Goal: Transaction & Acquisition: Purchase product/service

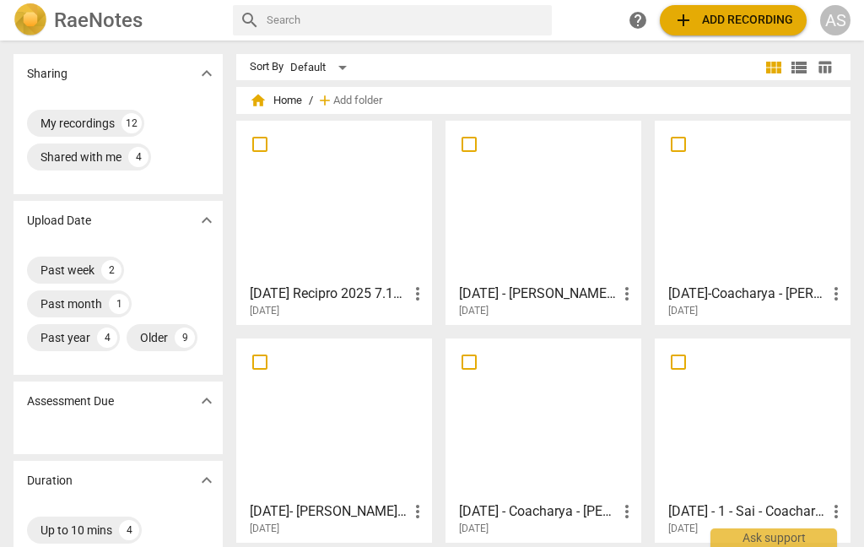
click at [755, 7] on button "add Add recording" at bounding box center [733, 20] width 147 height 30
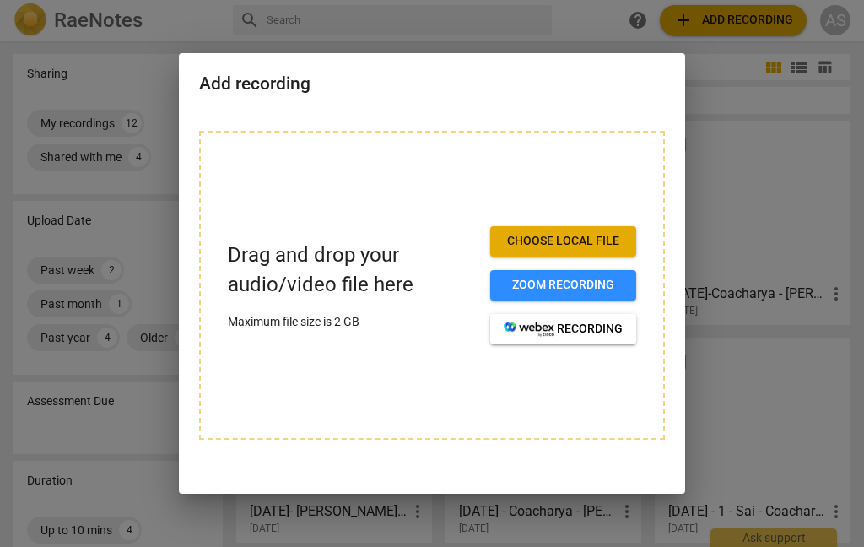
click at [570, 276] on button "Zoom recording" at bounding box center [563, 285] width 146 height 30
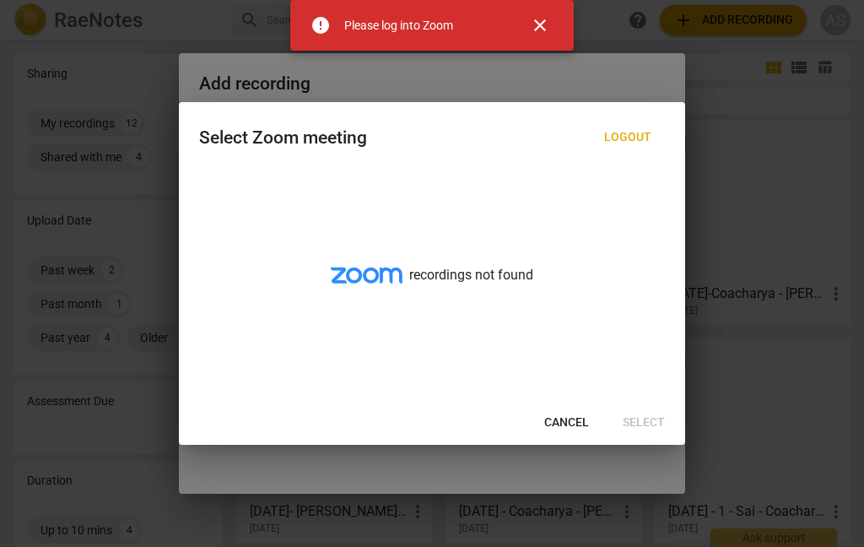
click at [543, 28] on span "close" at bounding box center [540, 25] width 20 height 20
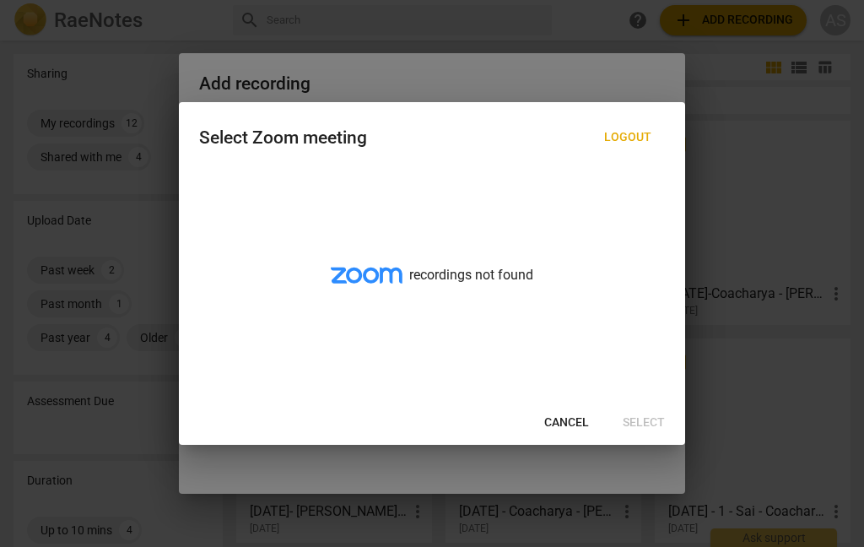
click at [637, 131] on span "Logout" at bounding box center [627, 137] width 47 height 17
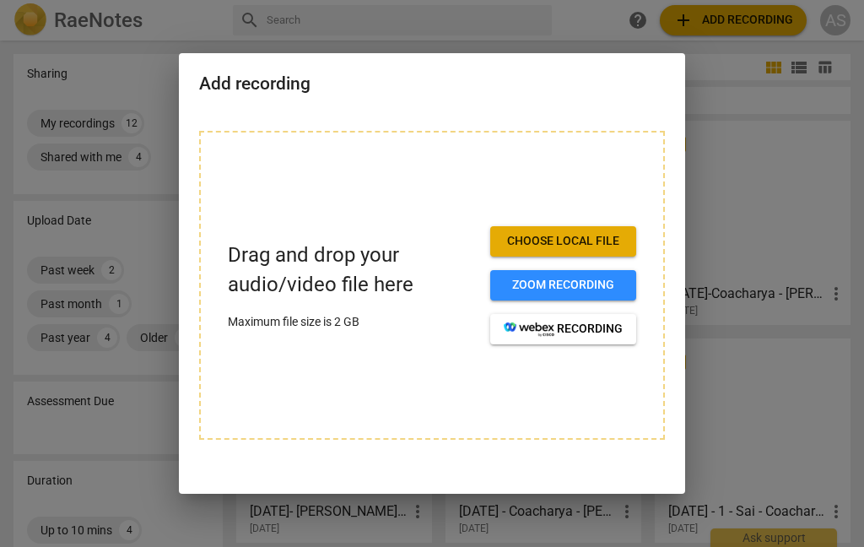
click at [630, 137] on div "Drag and drop your audio/video file here Maximum file size is 2 GB Choose local…" at bounding box center [432, 285] width 466 height 309
click at [556, 237] on span "Choose local file" at bounding box center [563, 241] width 119 height 17
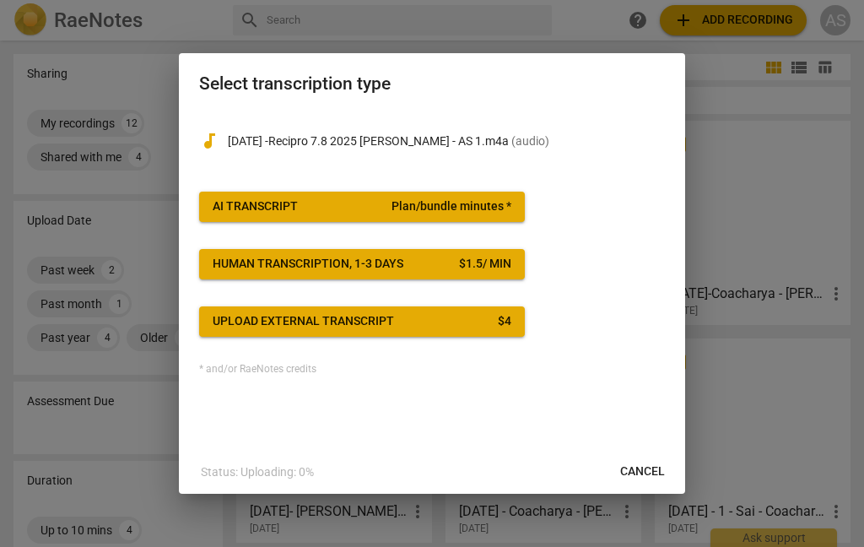
click at [444, 203] on span "Plan/bundle minutes *" at bounding box center [452, 206] width 120 height 17
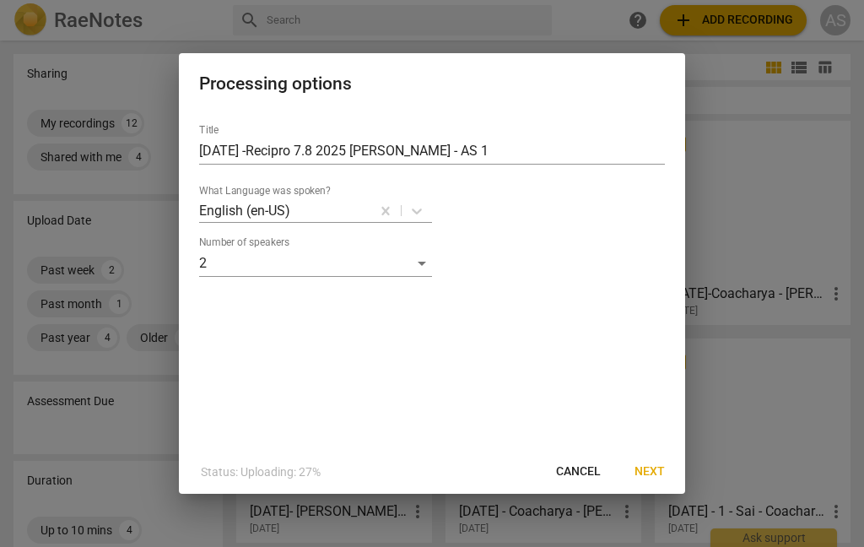
click at [652, 463] on span "Next" at bounding box center [650, 471] width 30 height 17
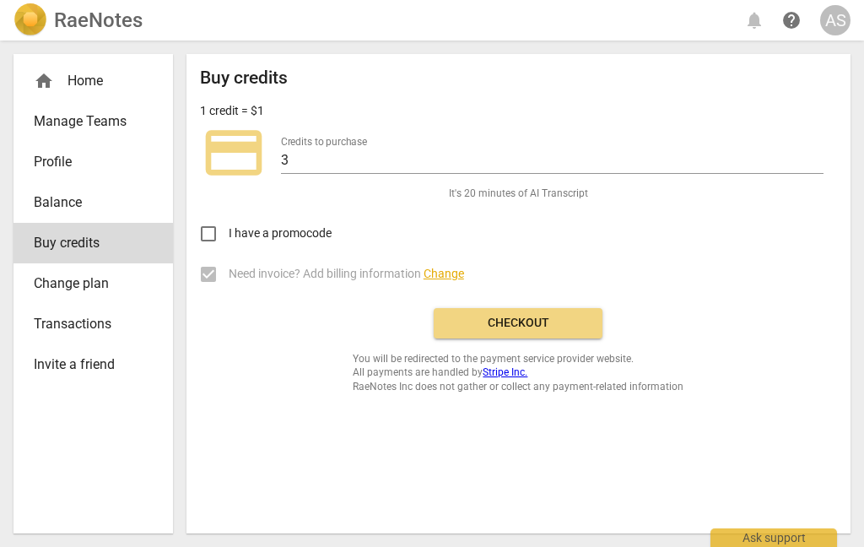
click at [547, 328] on span "Checkout" at bounding box center [518, 323] width 142 height 17
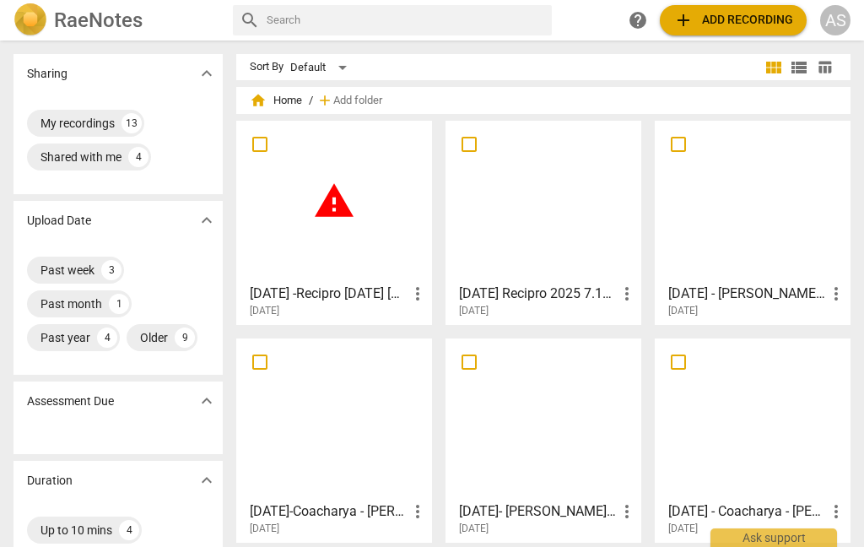
click at [413, 278] on div "[DATE] -Recipro [DATE] [PERSON_NAME] - AS 1 more_vert [DATE]" at bounding box center [335, 297] width 186 height 42
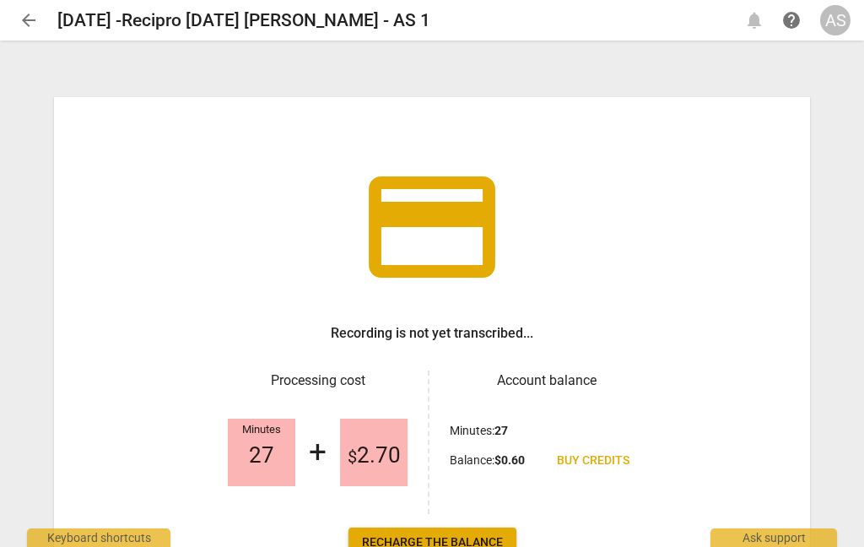
click at [30, 24] on span "arrow_back" at bounding box center [29, 20] width 20 height 20
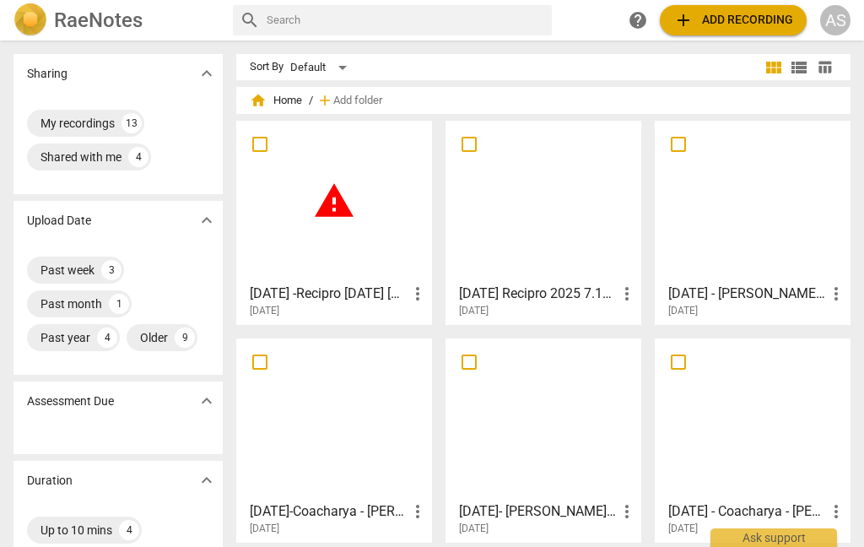
click at [422, 293] on span "more_vert" at bounding box center [418, 294] width 20 height 20
click at [450, 342] on li "Delete" at bounding box center [440, 334] width 64 height 41
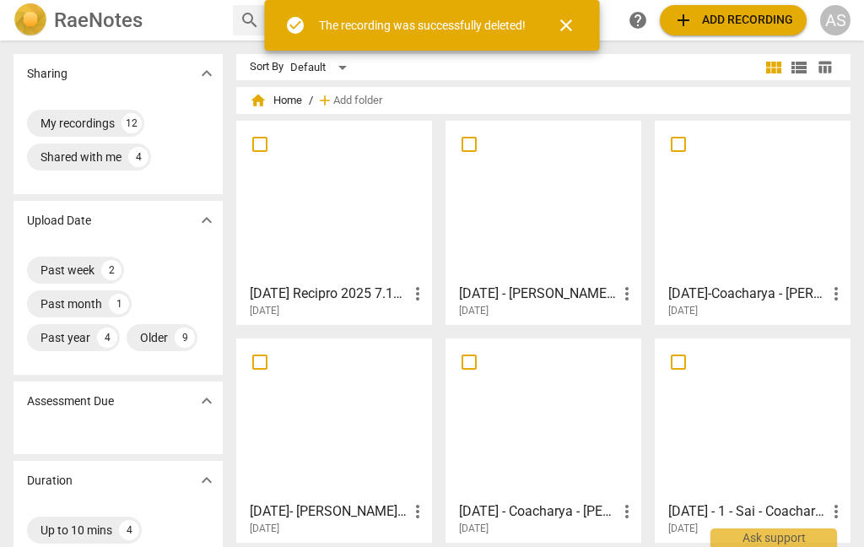
click at [574, 22] on span "close" at bounding box center [566, 25] width 20 height 20
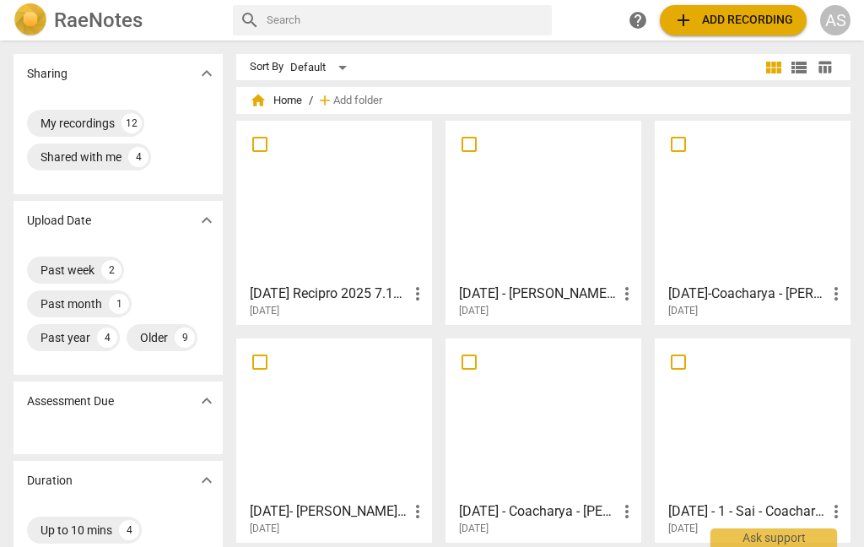
click at [836, 14] on div "AS" at bounding box center [835, 20] width 30 height 30
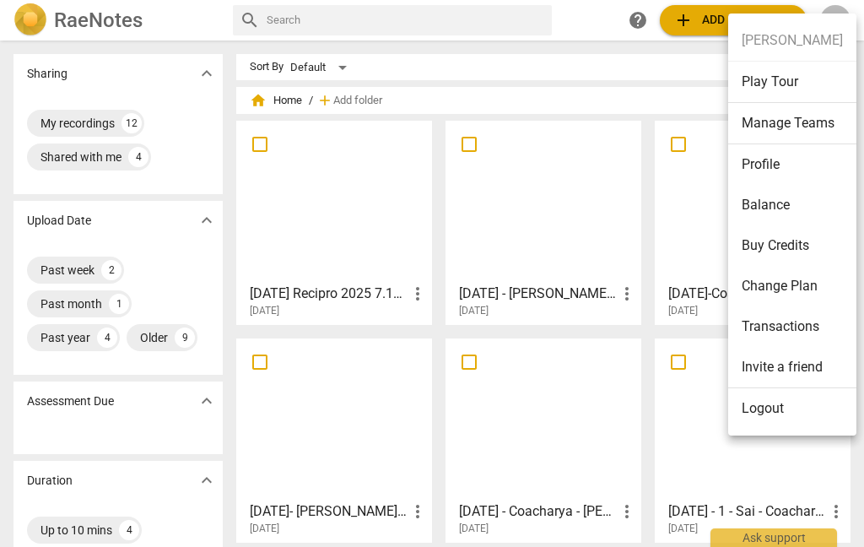
click at [587, 19] on div at bounding box center [432, 273] width 864 height 547
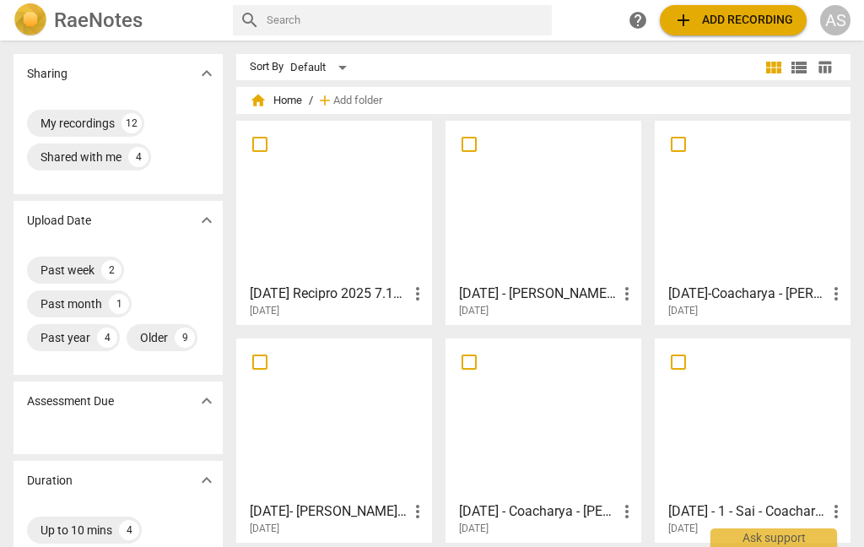
click at [730, 23] on span "add Add recording" at bounding box center [734, 20] width 120 height 20
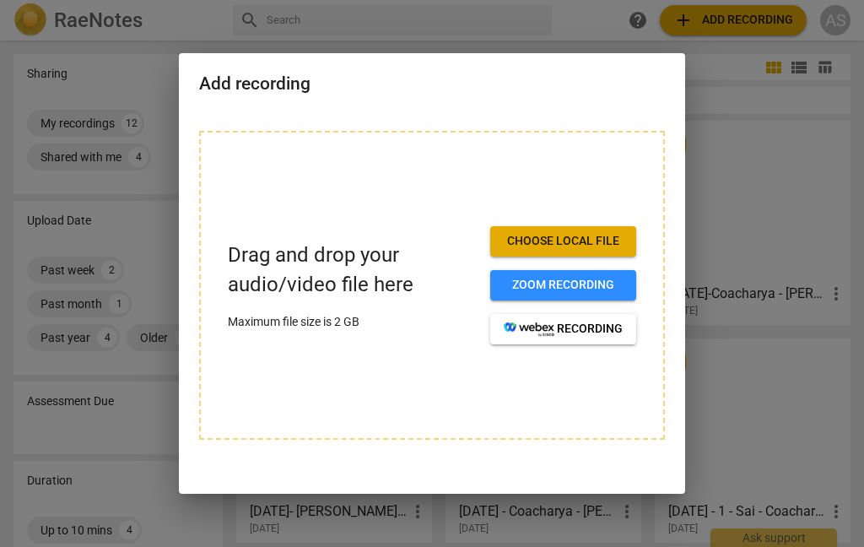
click at [597, 233] on span "Choose local file" at bounding box center [563, 241] width 119 height 17
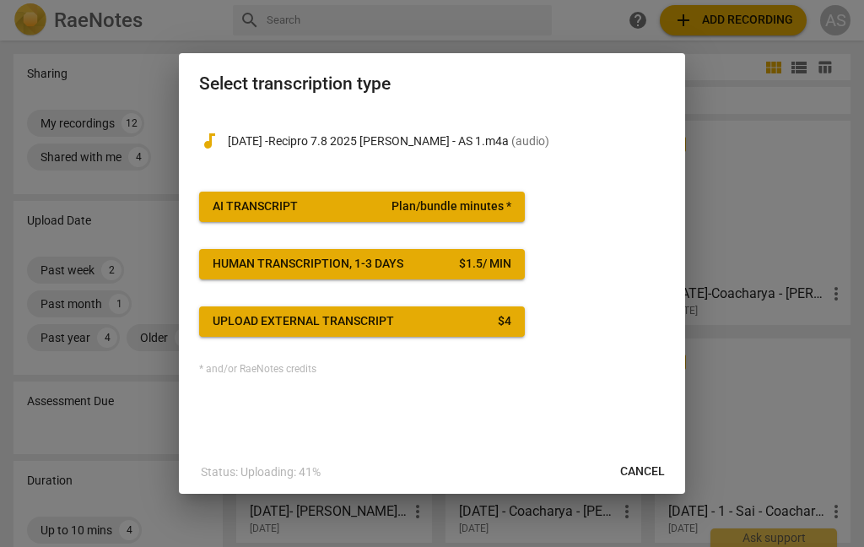
click at [467, 197] on button "AI Transcript Plan/bundle minutes *" at bounding box center [362, 207] width 326 height 30
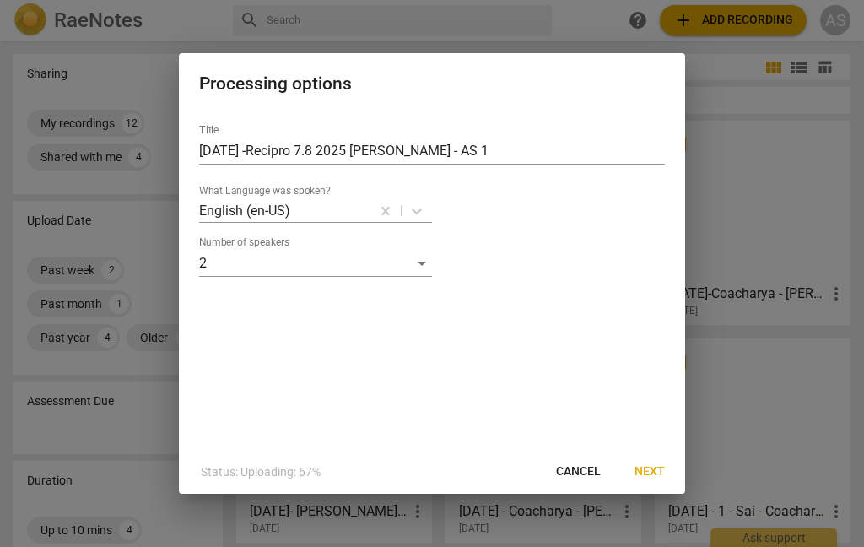
click at [647, 472] on span "Next" at bounding box center [650, 471] width 30 height 17
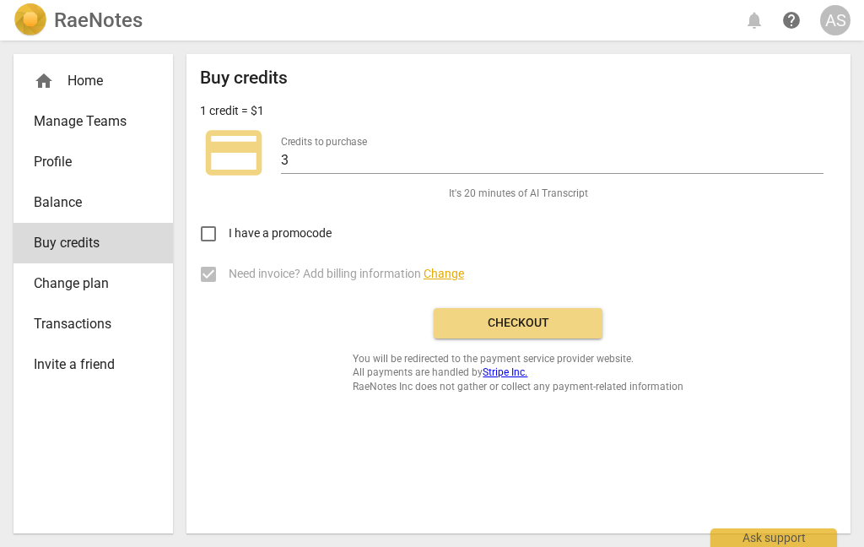
click at [842, 19] on div "AS" at bounding box center [835, 20] width 30 height 30
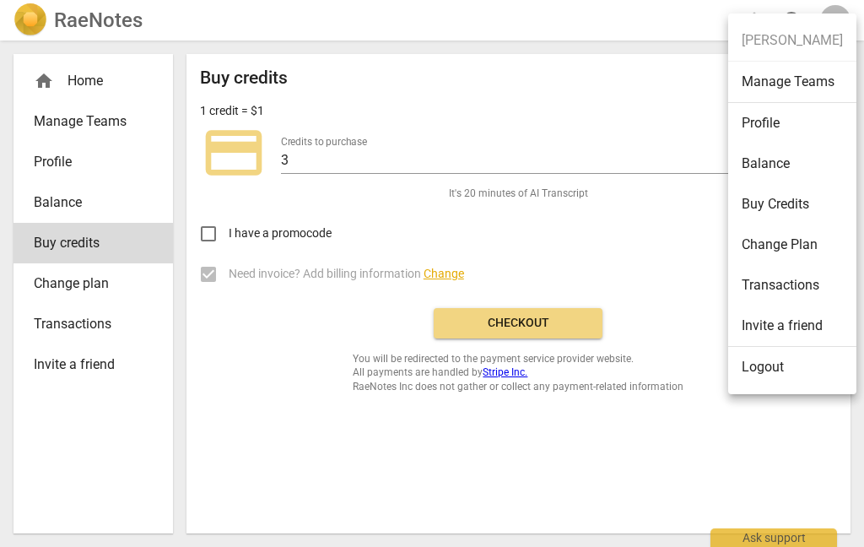
click at [791, 154] on li "Balance" at bounding box center [792, 163] width 128 height 41
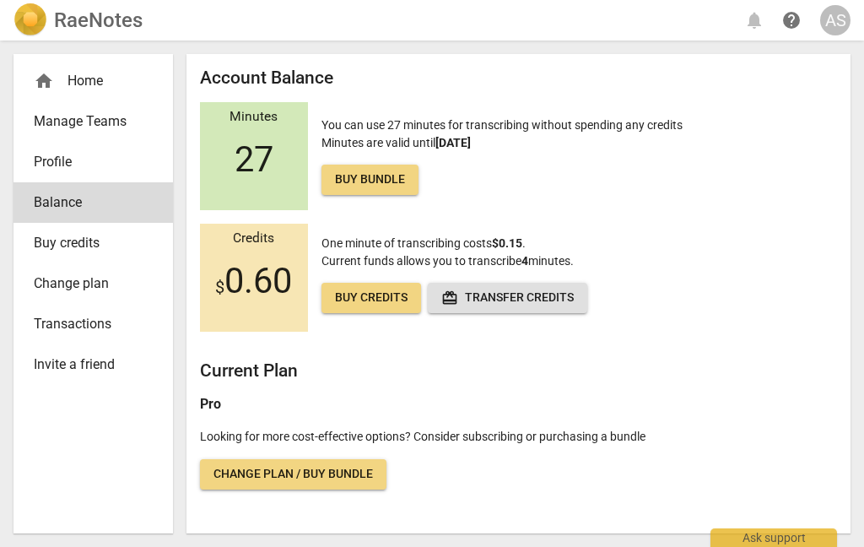
click at [365, 167] on link "Buy bundle" at bounding box center [370, 180] width 97 height 30
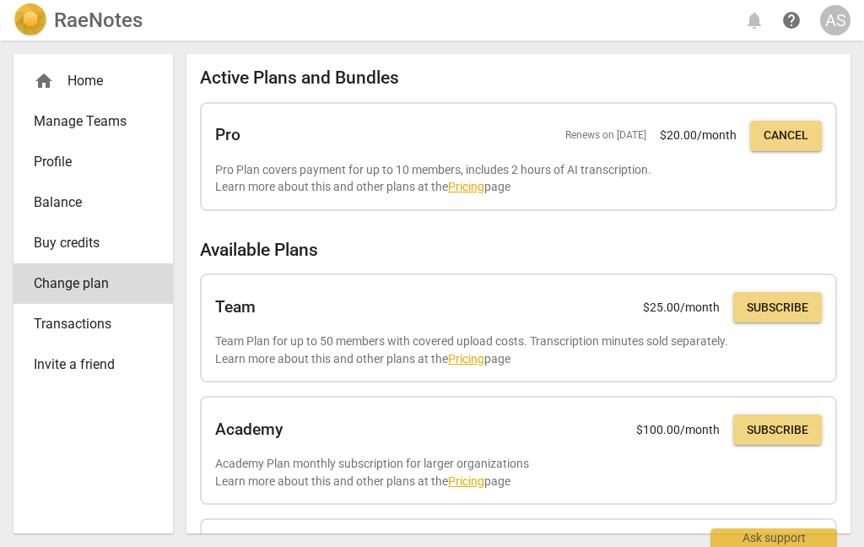
click at [83, 202] on span "Balance" at bounding box center [87, 202] width 106 height 20
click at [95, 322] on span "Transactions" at bounding box center [87, 324] width 106 height 20
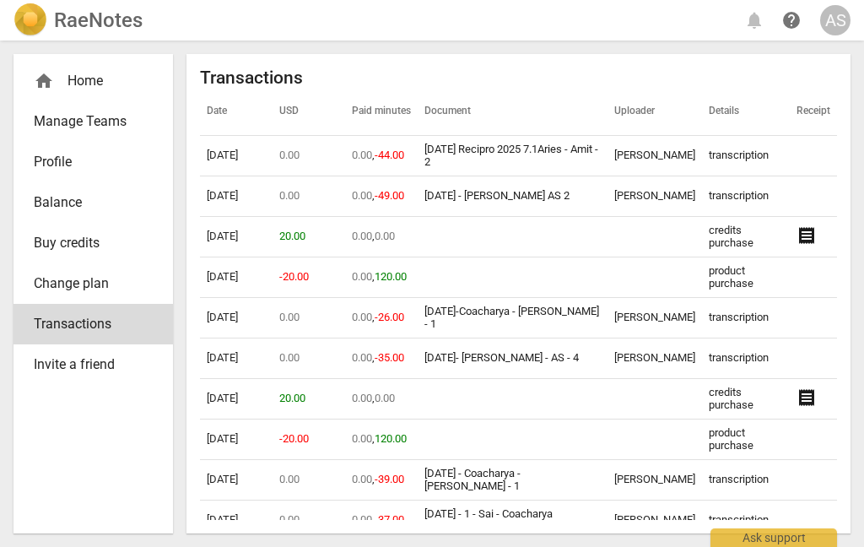
click at [63, 167] on span "Profile" at bounding box center [87, 162] width 106 height 20
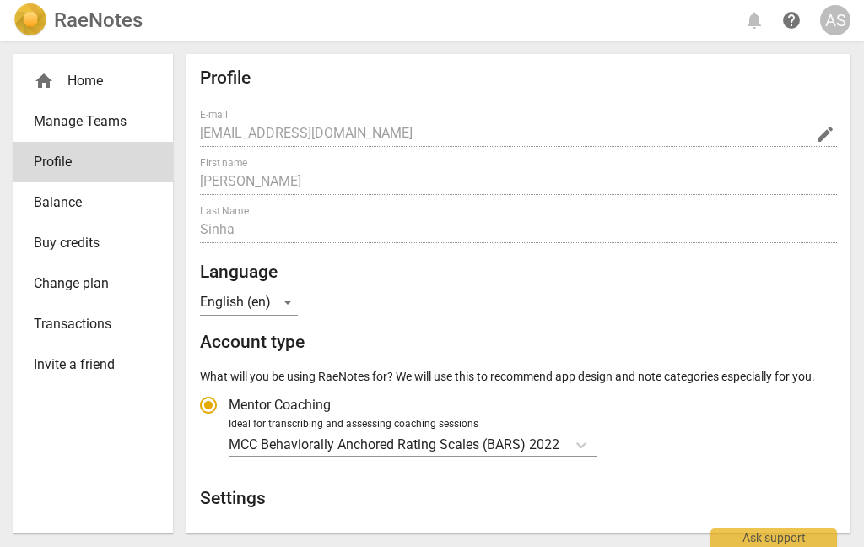
radio input "false"
click at [841, 12] on div "AS" at bounding box center [835, 20] width 30 height 30
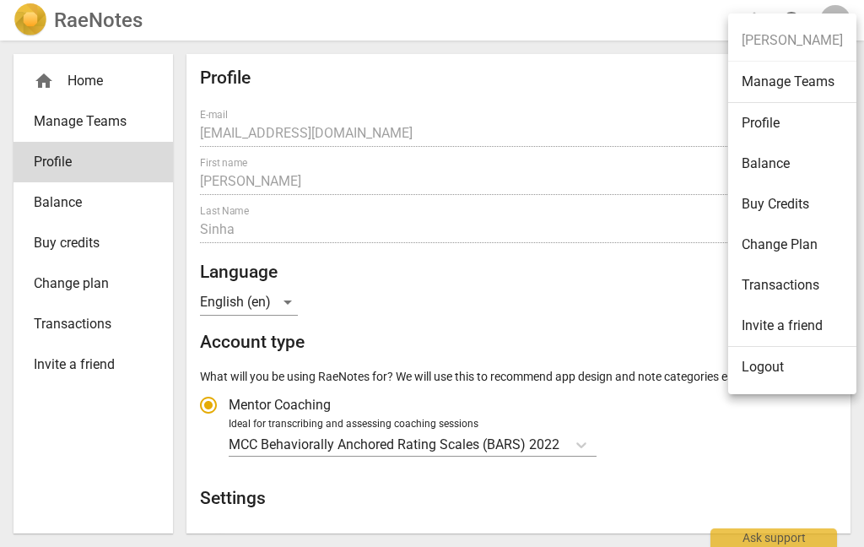
click at [813, 30] on ul "[PERSON_NAME] Manage Teams Profile Balance Buy Credits Change Plan Transactions…" at bounding box center [792, 204] width 128 height 381
click at [94, 74] on div at bounding box center [432, 273] width 864 height 547
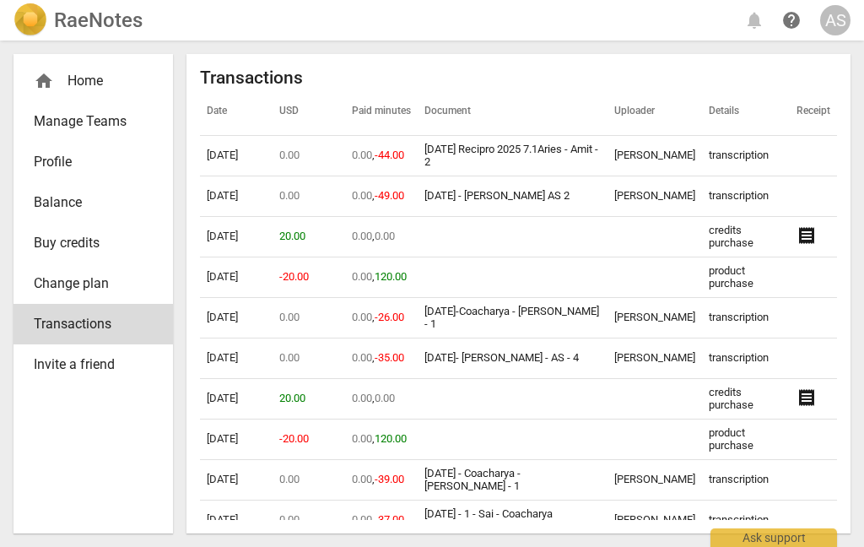
click at [77, 199] on span "Balance" at bounding box center [87, 202] width 106 height 20
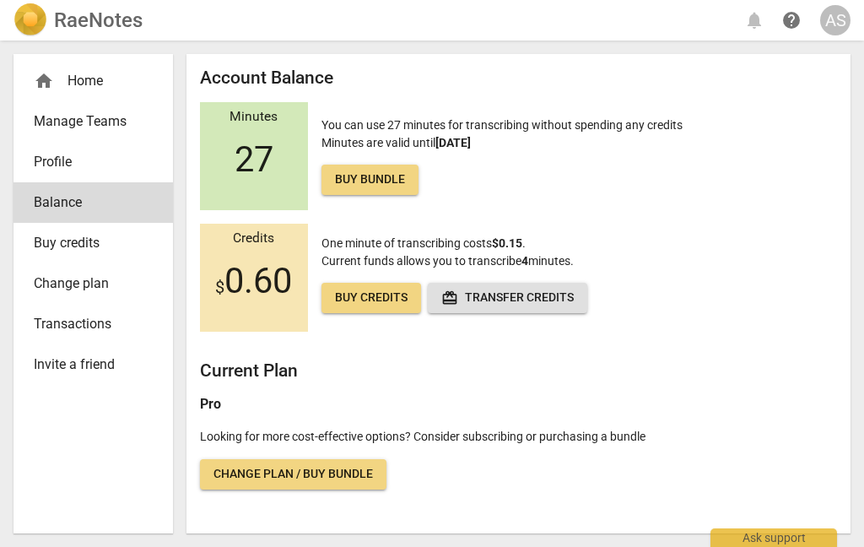
click at [327, 480] on span "Change plan / Buy bundle" at bounding box center [294, 474] width 160 height 17
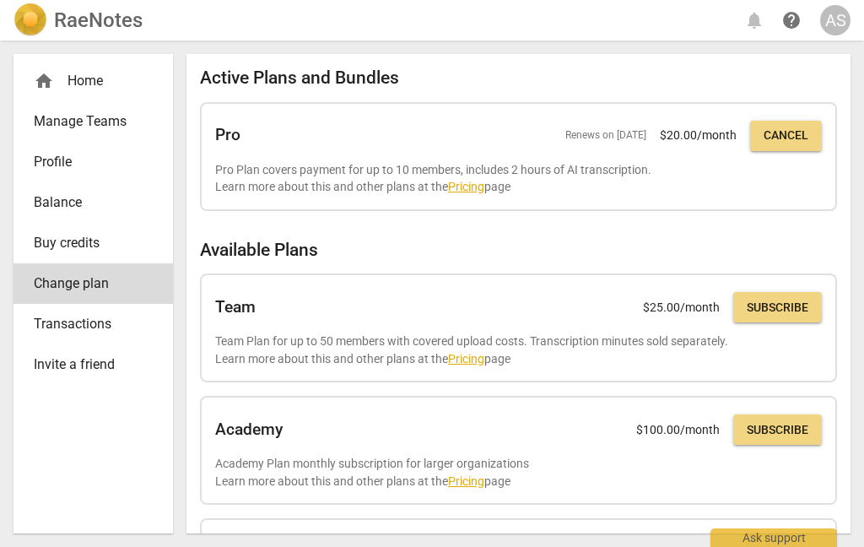
click at [82, 327] on span "Transactions" at bounding box center [87, 324] width 106 height 20
